Goal: Task Accomplishment & Management: Manage account settings

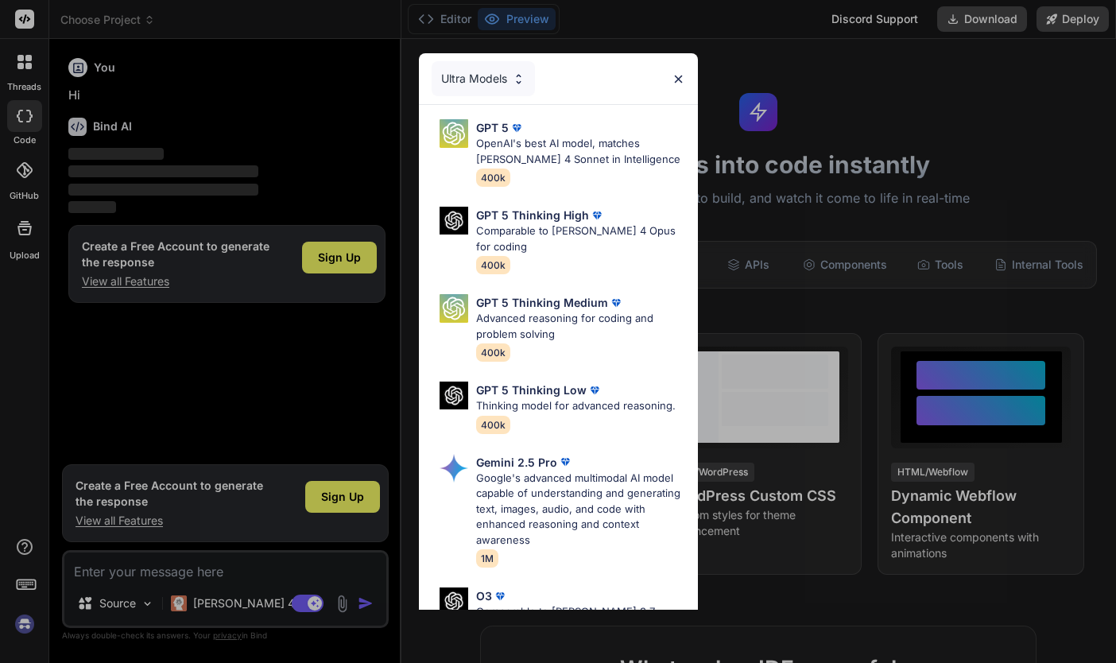
click at [25, 627] on div "Ultra Models GPT 5 OpenAI's best AI model, matches [PERSON_NAME] 4 Sonnet in In…" at bounding box center [558, 331] width 1116 height 663
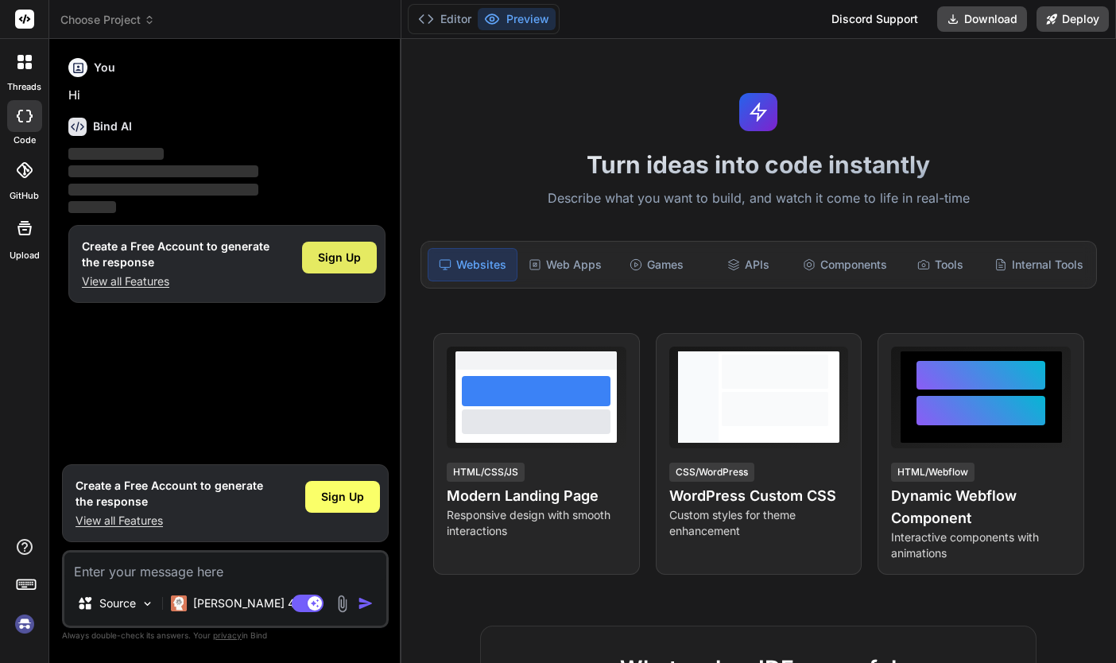
click at [347, 254] on span "Sign Up" at bounding box center [339, 258] width 43 height 16
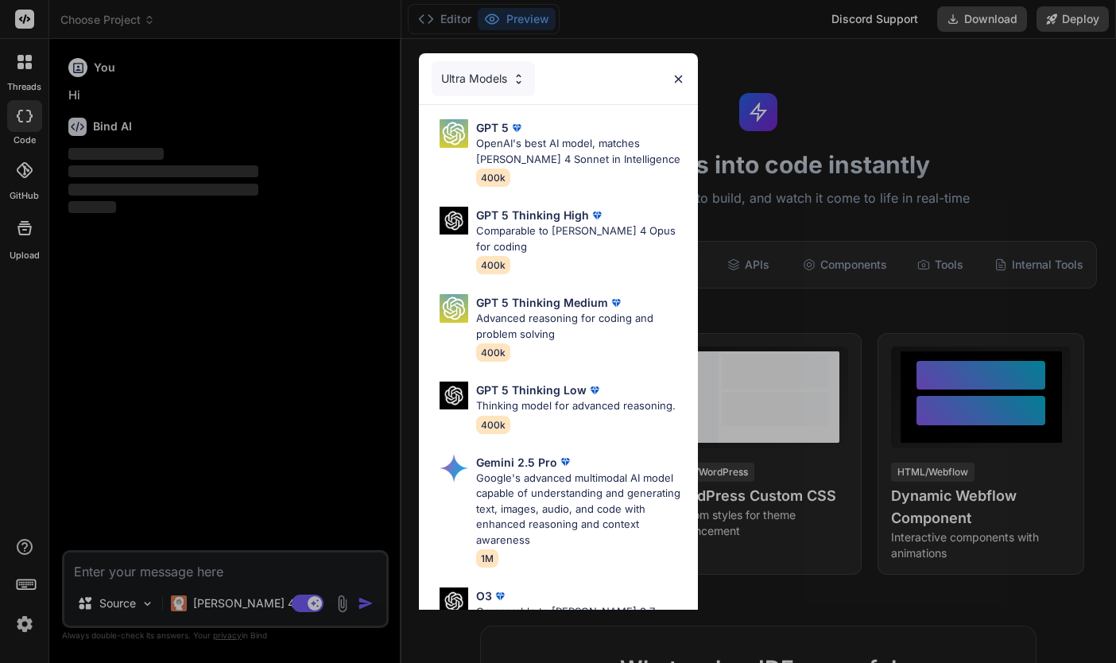
click at [679, 79] on img at bounding box center [679, 79] width 14 height 14
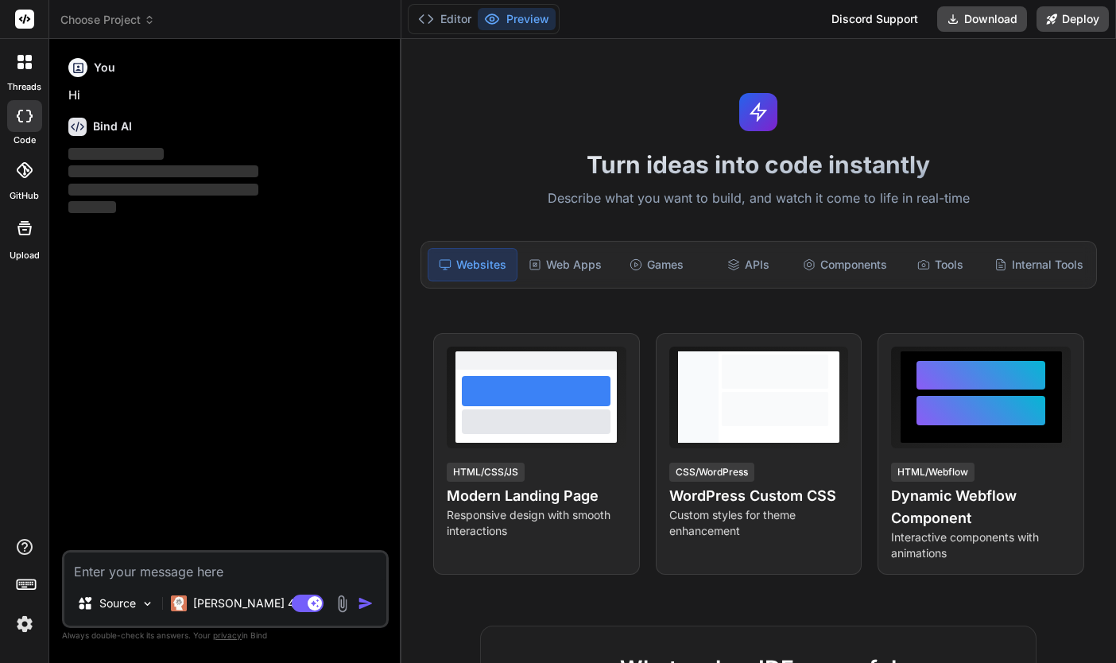
click at [24, 168] on icon at bounding box center [24, 170] width 16 height 16
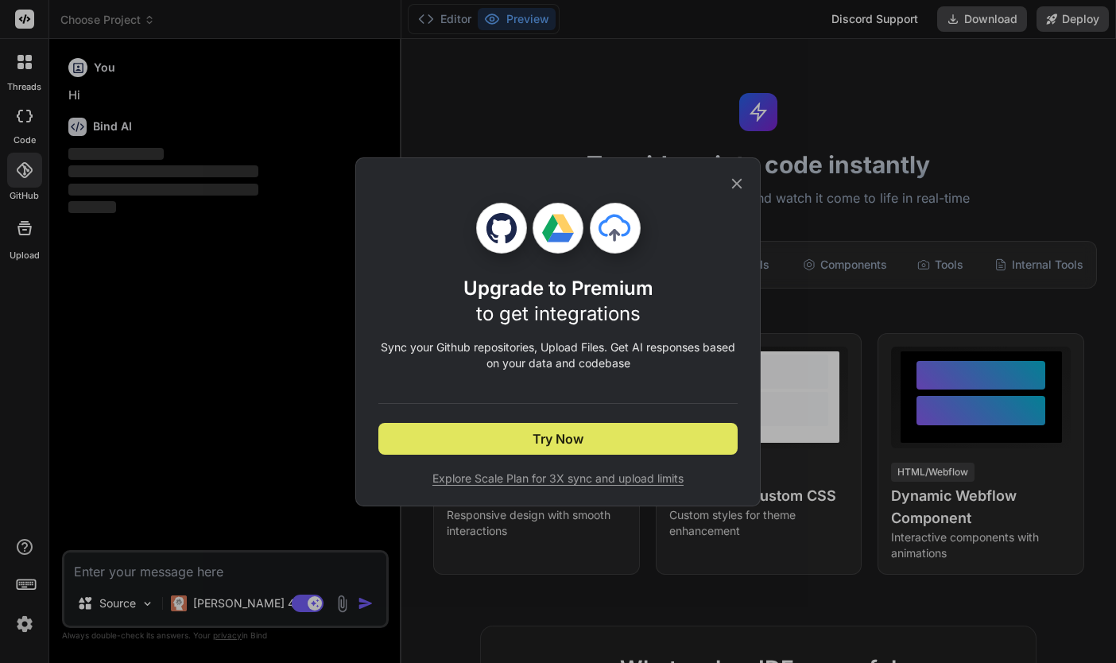
click at [492, 433] on button "Try Now" at bounding box center [557, 439] width 359 height 32
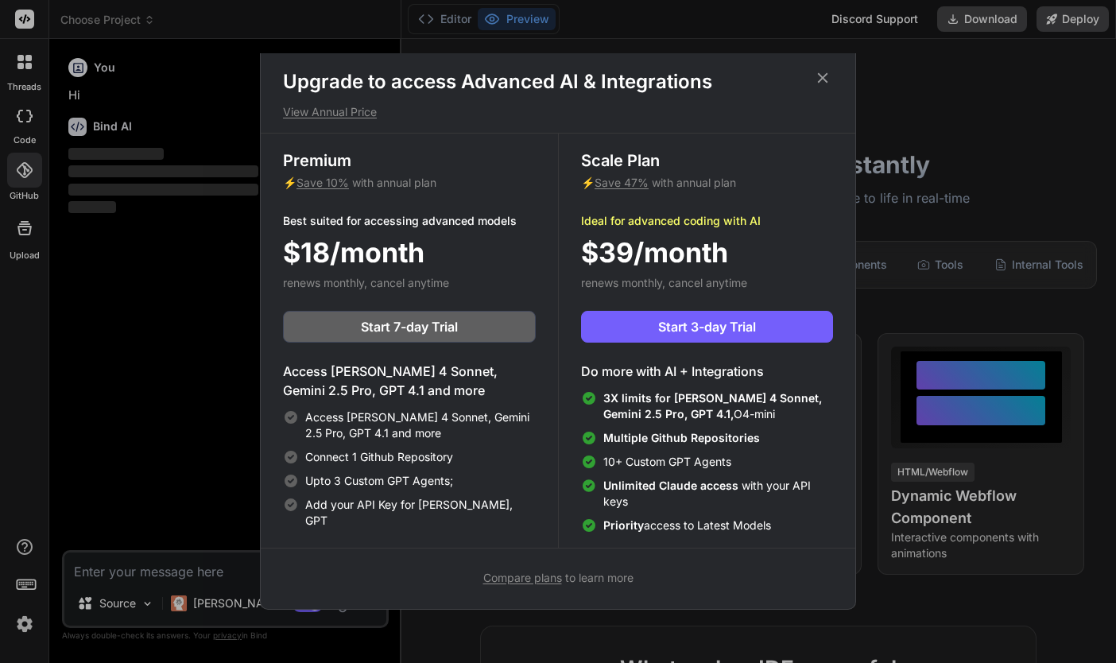
scroll to position [7, 0]
click at [822, 76] on icon at bounding box center [823, 78] width 10 height 10
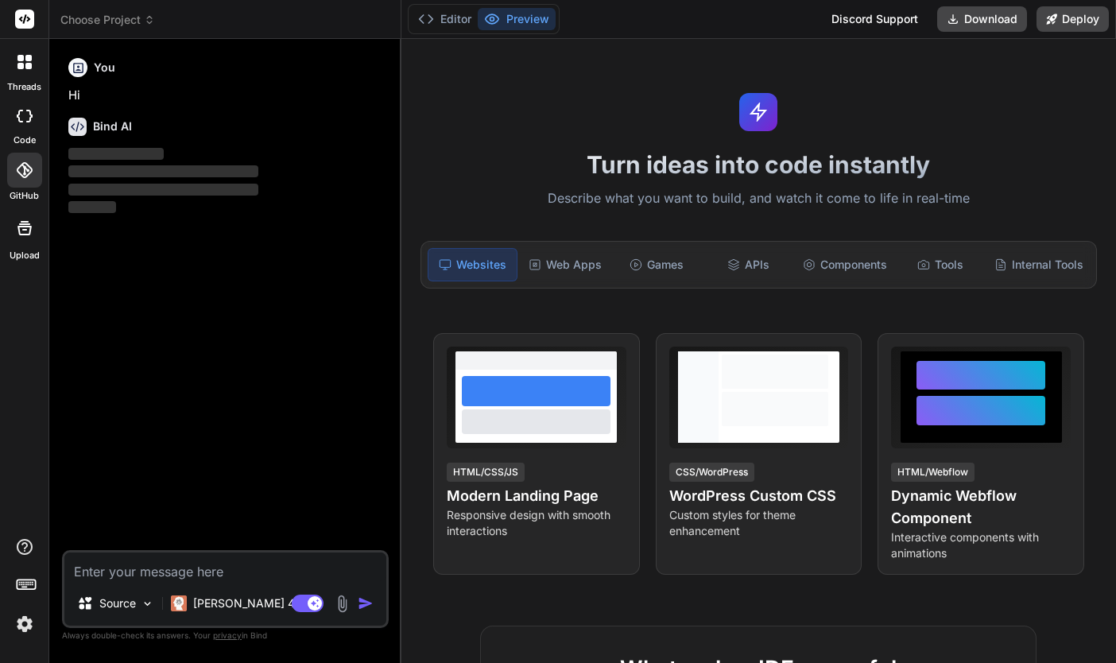
click at [29, 618] on img at bounding box center [24, 623] width 27 height 27
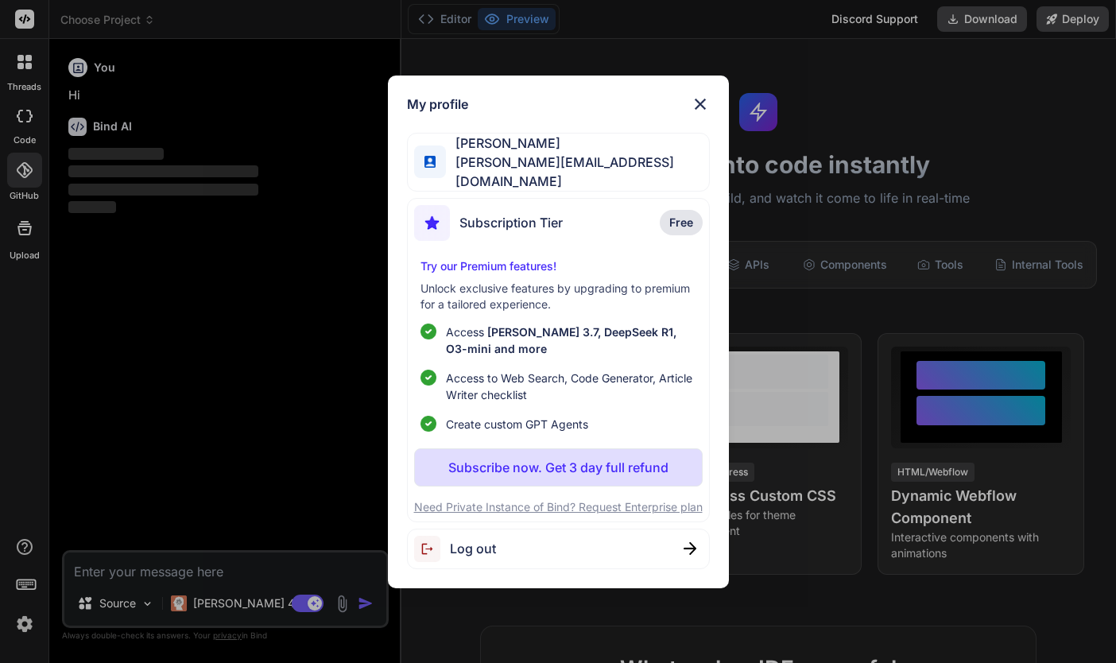
click at [461, 554] on span "Log out" at bounding box center [473, 548] width 46 height 19
type textarea "x"
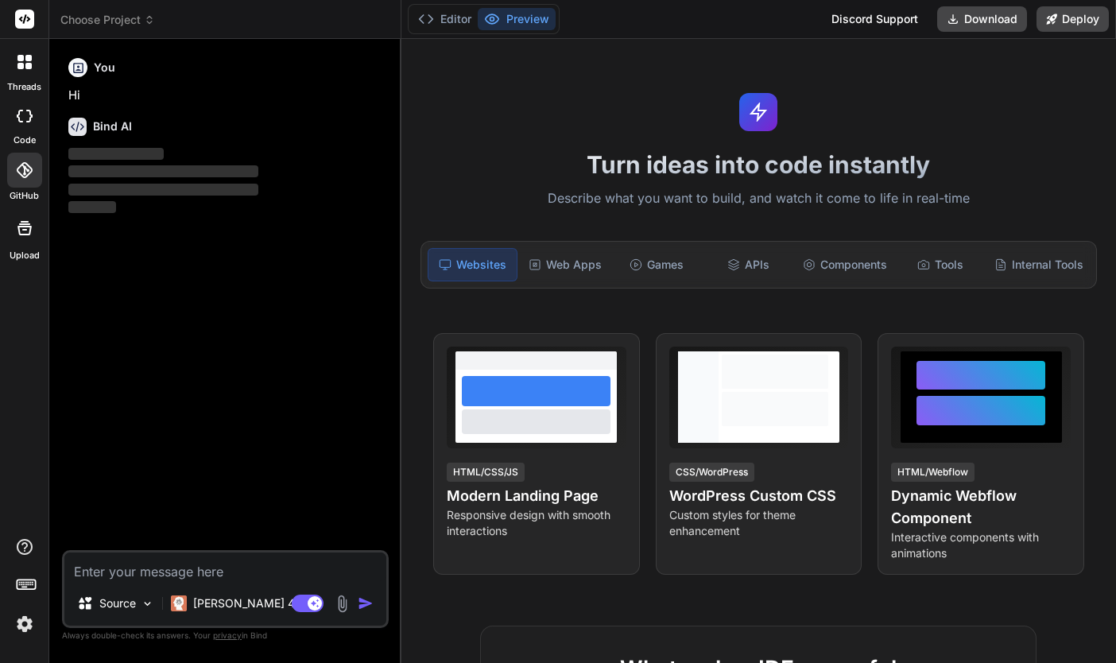
click at [21, 629] on img at bounding box center [24, 623] width 27 height 27
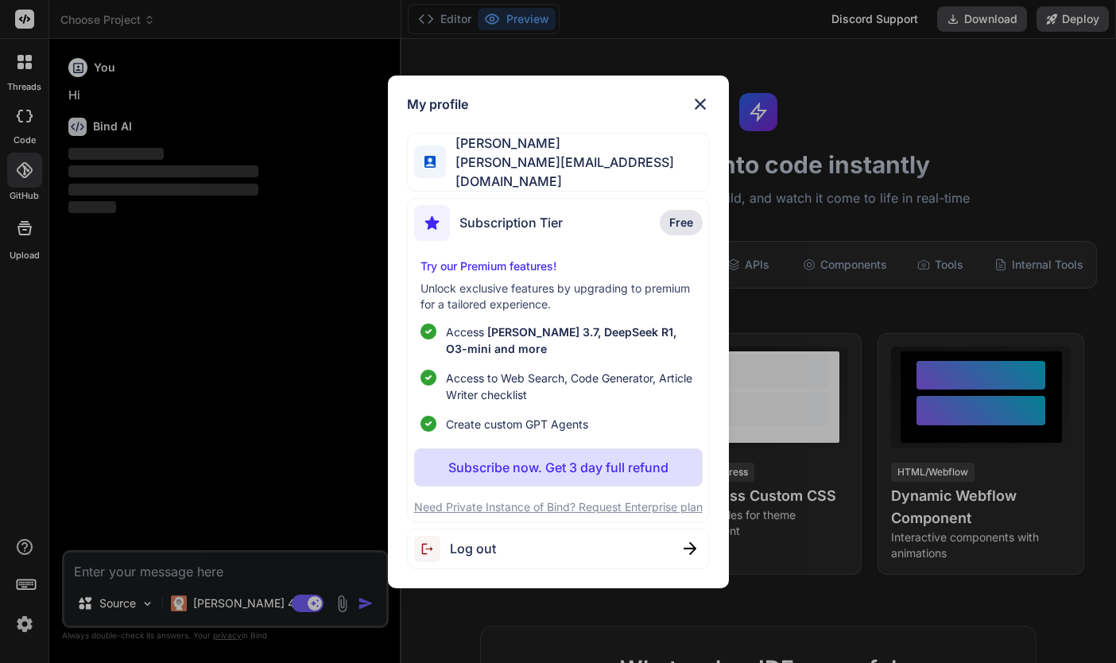
scroll to position [0, 0]
click at [475, 552] on span "Log out" at bounding box center [473, 548] width 46 height 19
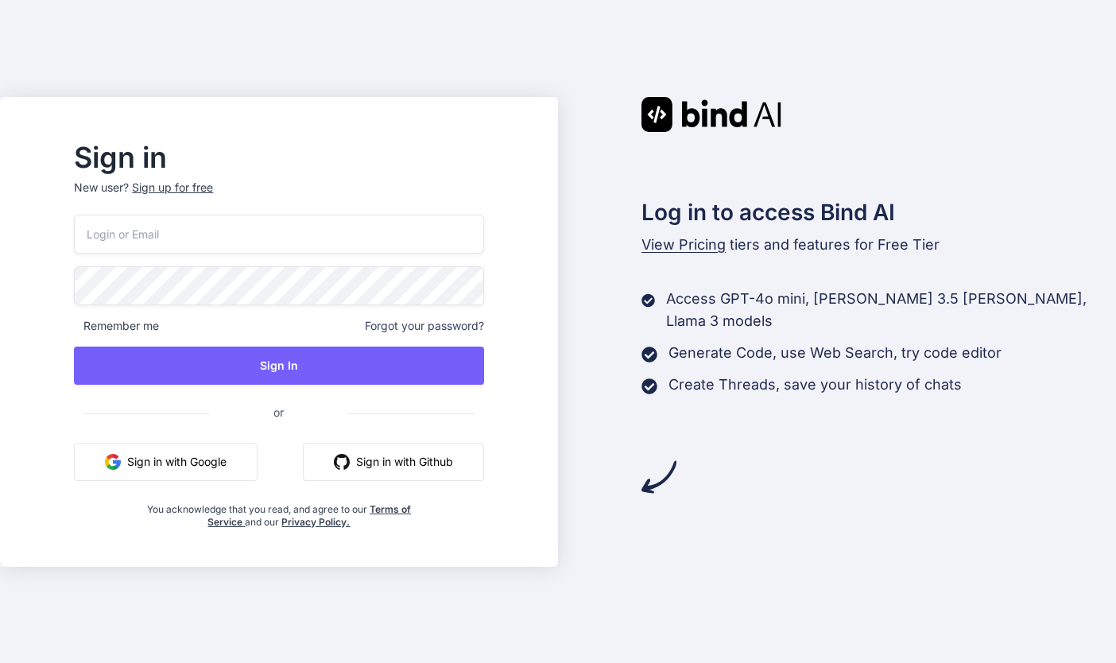
click at [233, 460] on button "Sign in with Google" at bounding box center [166, 462] width 184 height 38
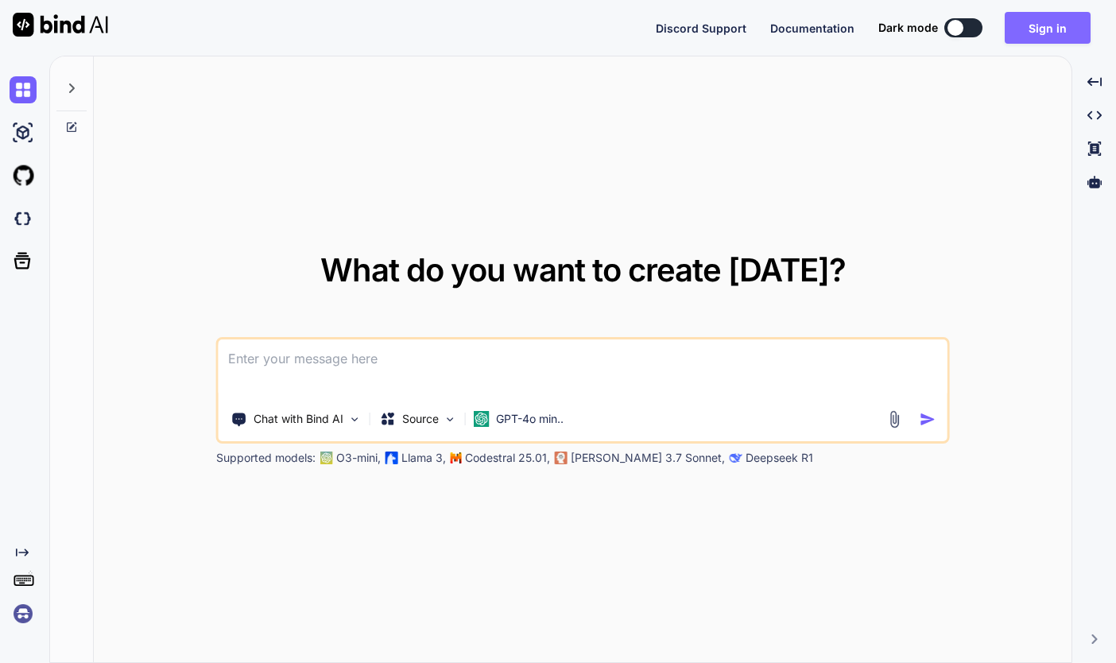
click at [1056, 31] on button "Sign in" at bounding box center [1048, 28] width 86 height 32
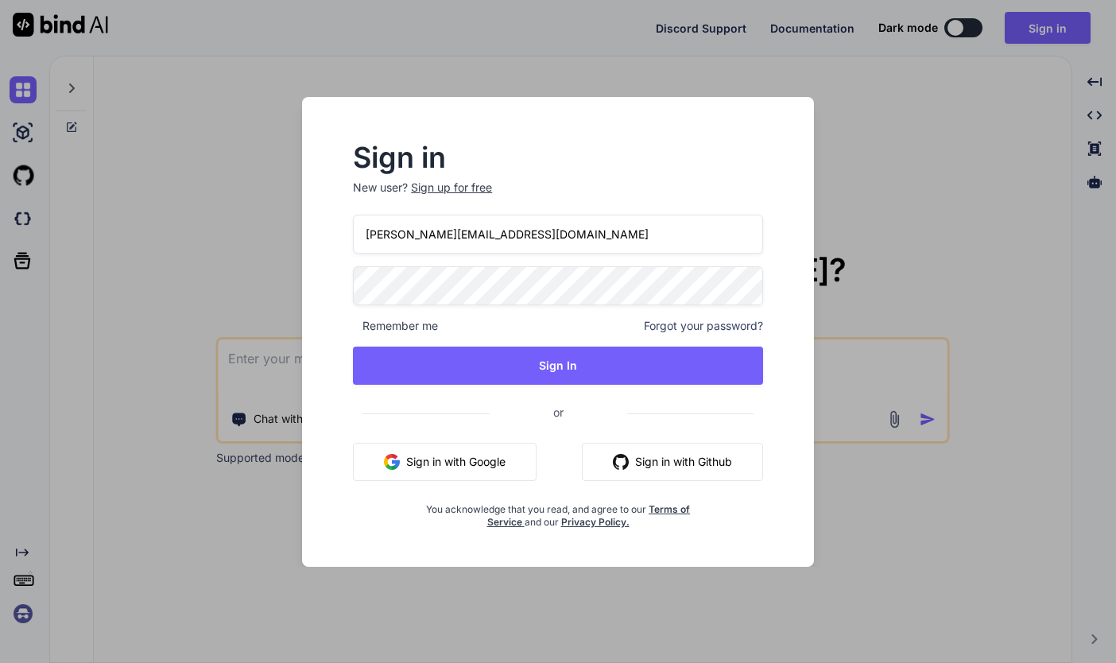
type input "[PERSON_NAME][EMAIL_ADDRESS][DOMAIN_NAME]"
click at [412, 458] on button "Sign in with Google" at bounding box center [445, 462] width 184 height 38
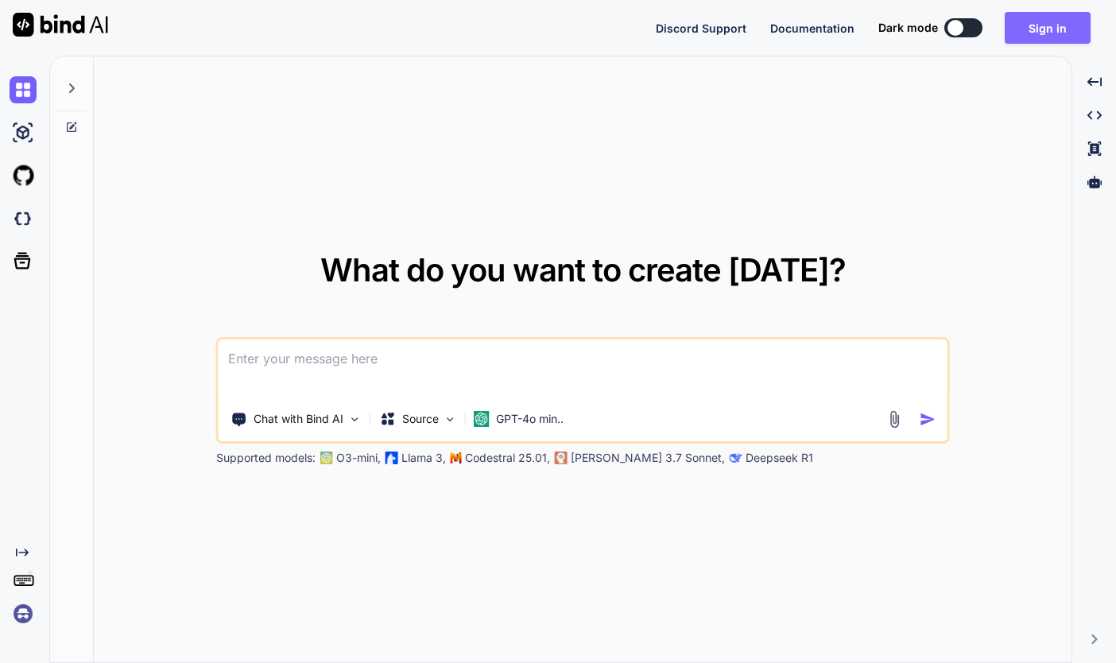
click at [1030, 29] on button "Sign in" at bounding box center [1048, 28] width 86 height 32
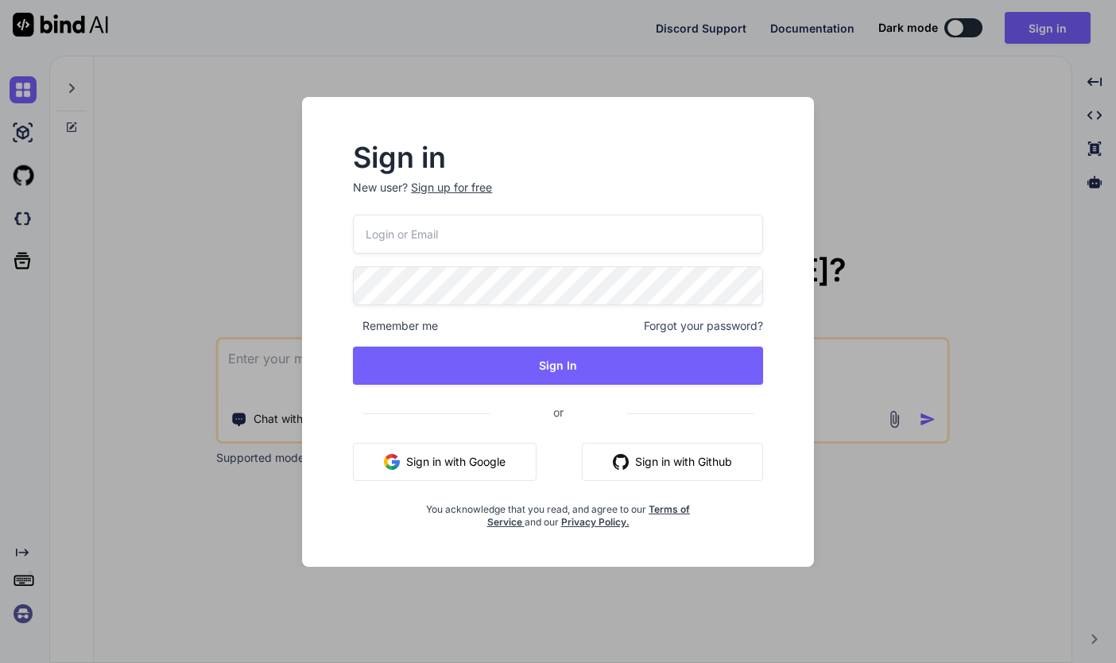
click at [430, 465] on button "Sign in with Google" at bounding box center [445, 462] width 184 height 38
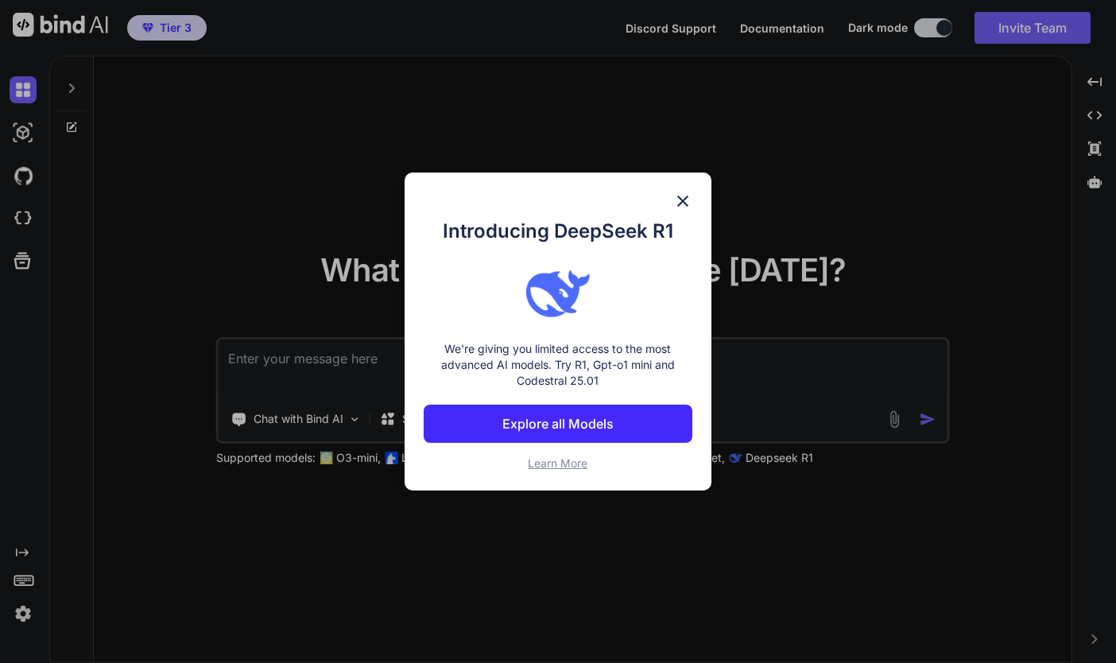
click at [684, 199] on img at bounding box center [682, 201] width 19 height 19
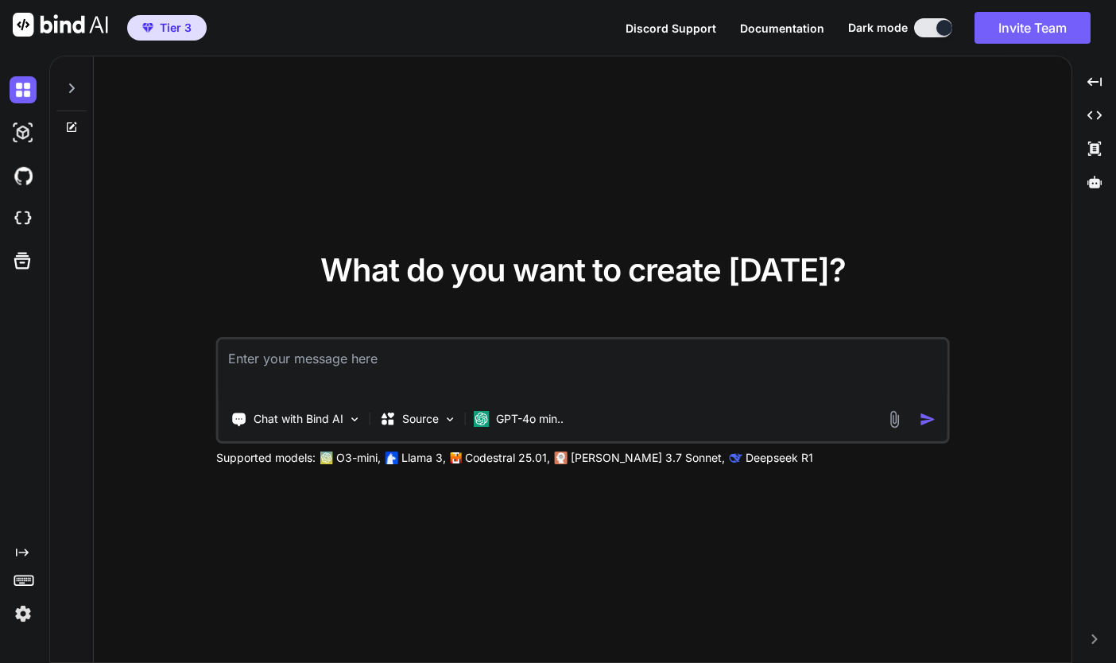
click at [20, 555] on icon "Created with Pixso." at bounding box center [22, 552] width 13 height 13
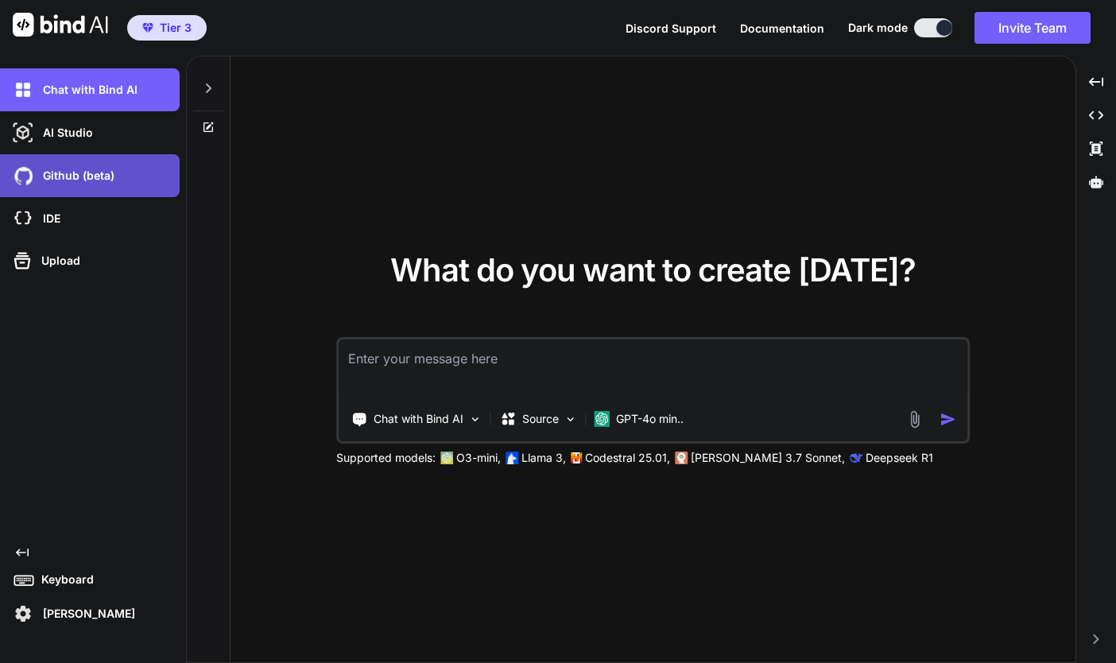
click at [100, 178] on p "Github (beta)" at bounding box center [76, 176] width 78 height 16
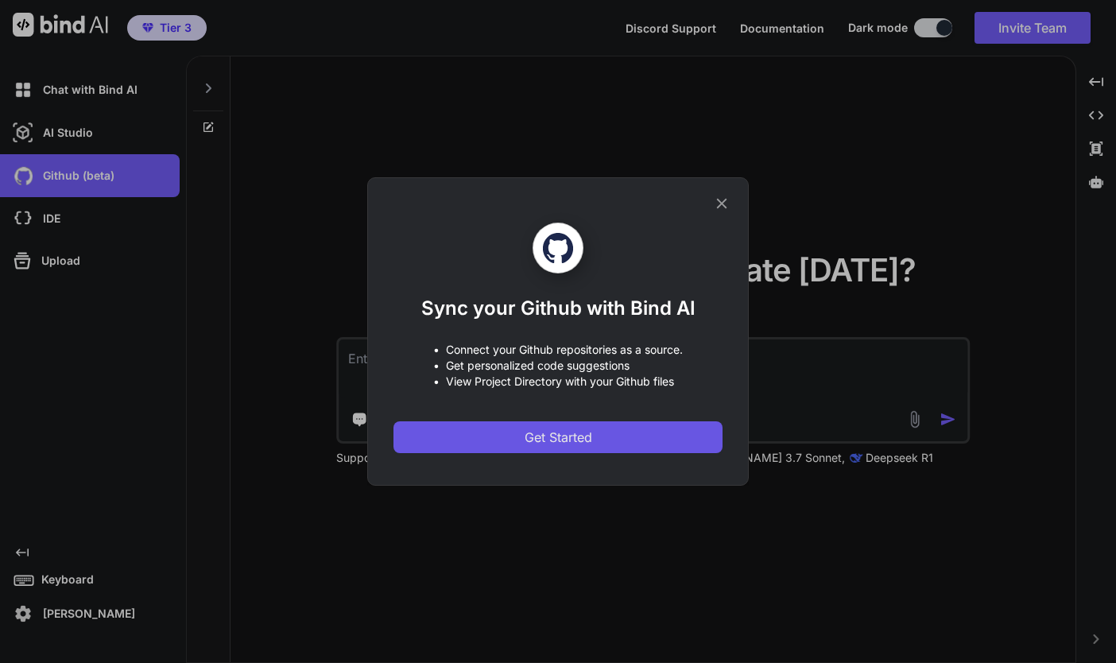
click at [435, 437] on button "Get Started" at bounding box center [557, 437] width 329 height 32
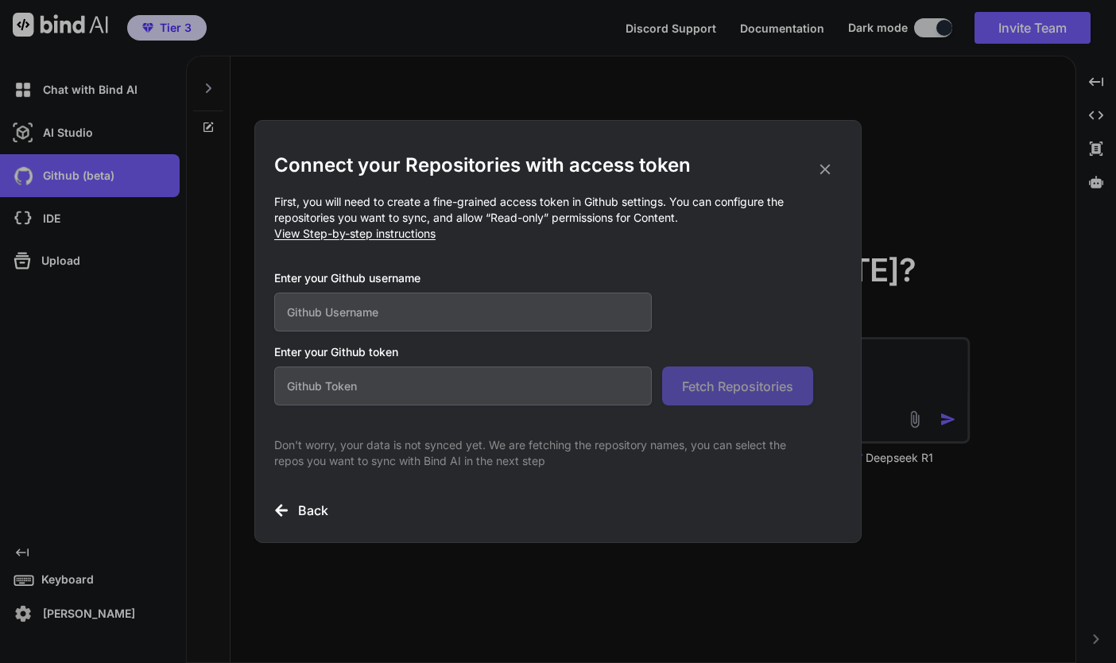
click at [439, 314] on input "text" at bounding box center [462, 311] width 377 height 39
type input "jonathanprocter"
